Goal: Transaction & Acquisition: Subscribe to service/newsletter

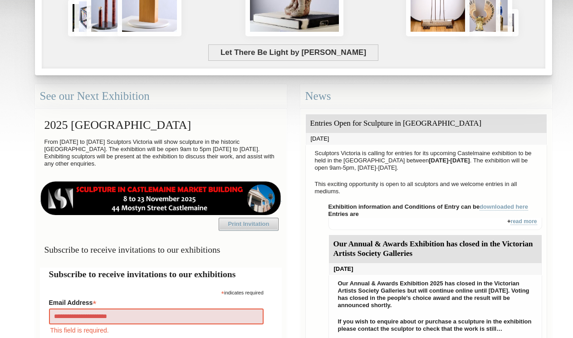
type input "**********"
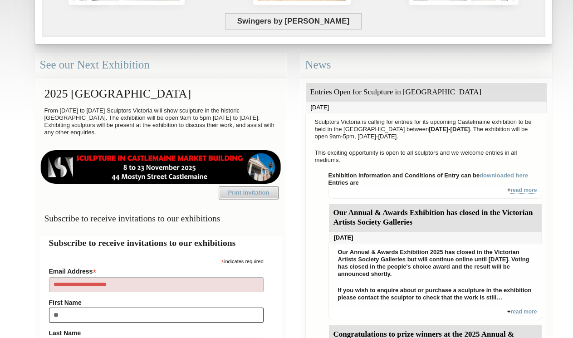
type input "***"
type input "********"
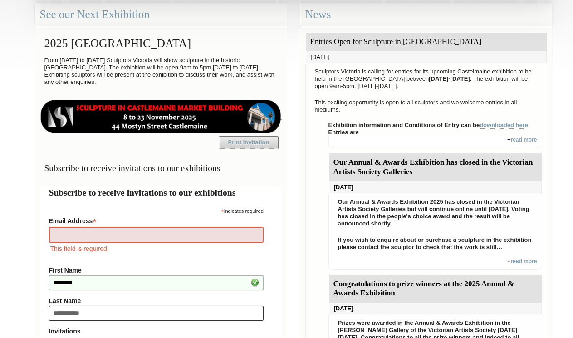
type input "**********"
